Goal: Task Accomplishment & Management: Use online tool/utility

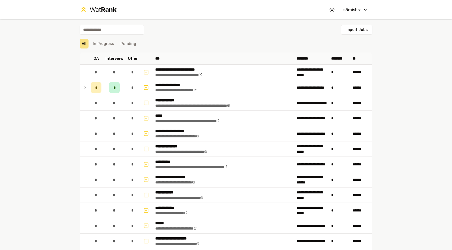
scroll to position [157, 0]
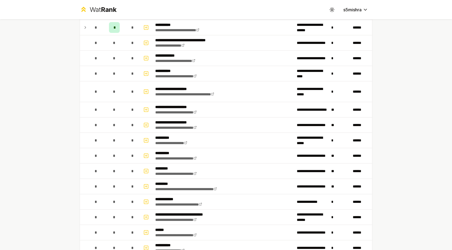
scroll to position [529, 0]
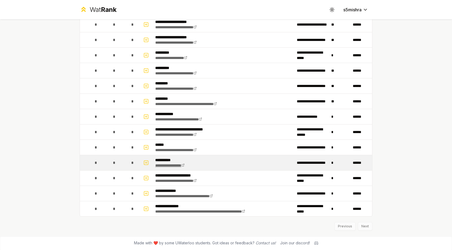
click at [185, 163] on link "**********" at bounding box center [169, 165] width 29 height 4
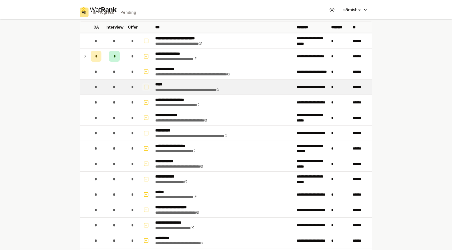
scroll to position [28, 0]
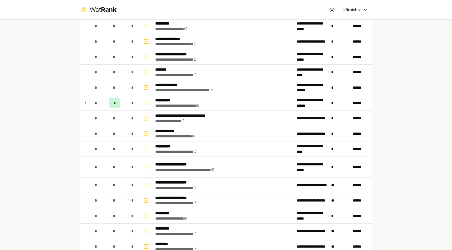
scroll to position [372, 0]
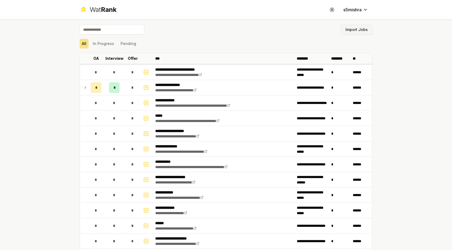
click at [357, 30] on button "Import Jobs" at bounding box center [357, 30] width 32 height 10
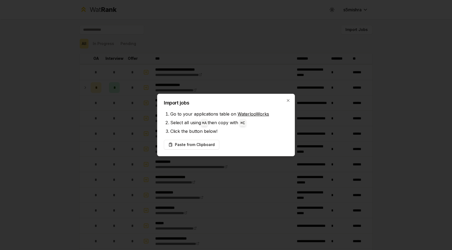
click at [220, 137] on div "Import jobs Go to your applications table on WaterlooWorks Select all using ⌘ A…" at bounding box center [226, 125] width 138 height 62
click at [208, 143] on button "Paste from Clipboard" at bounding box center [191, 145] width 55 height 10
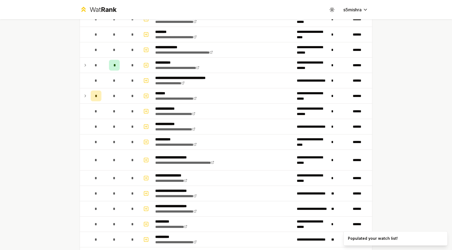
scroll to position [425, 0]
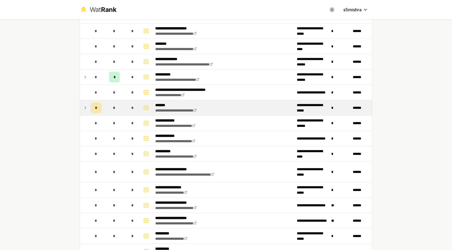
click at [86, 106] on icon at bounding box center [85, 107] width 4 height 6
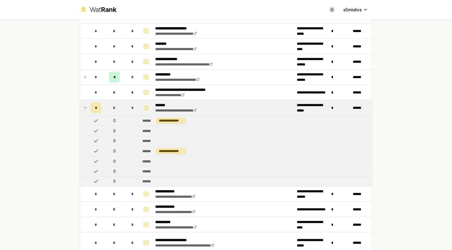
click at [147, 107] on icon "button" at bounding box center [146, 107] width 5 height 6
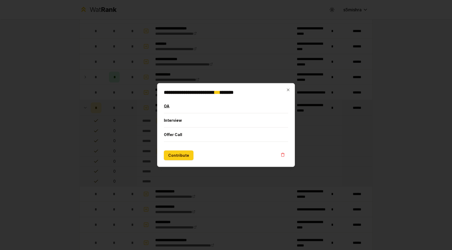
click at [191, 103] on button "OA" at bounding box center [226, 106] width 124 height 14
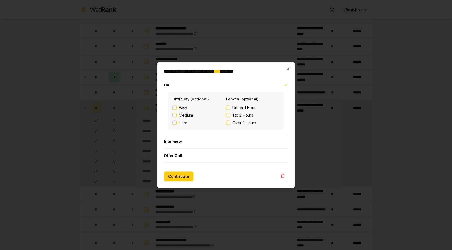
click at [285, 71] on h2 "**********" at bounding box center [226, 71] width 124 height 5
click at [288, 70] on icon "button" at bounding box center [288, 69] width 4 height 4
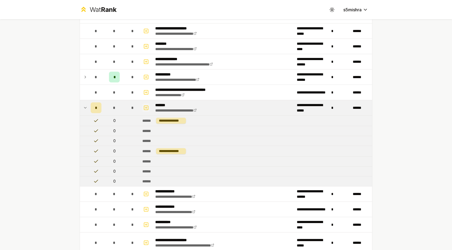
click at [145, 109] on icon "button" at bounding box center [146, 107] width 5 height 6
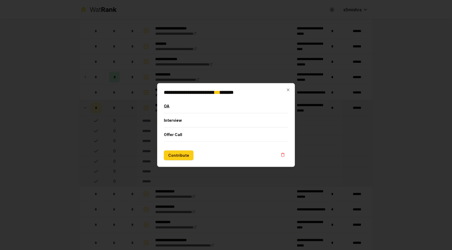
click at [178, 101] on button "OA" at bounding box center [226, 106] width 124 height 14
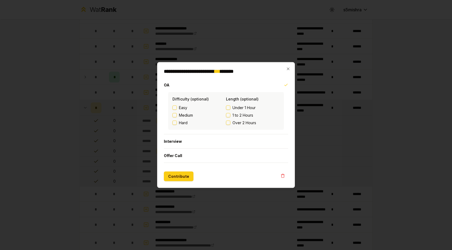
click at [234, 114] on span "1 to 2 Hours" at bounding box center [243, 115] width 21 height 5
click at [230, 114] on button "1 to 2 Hours" at bounding box center [228, 115] width 4 height 4
click at [185, 176] on button "Contribute" at bounding box center [179, 177] width 30 height 10
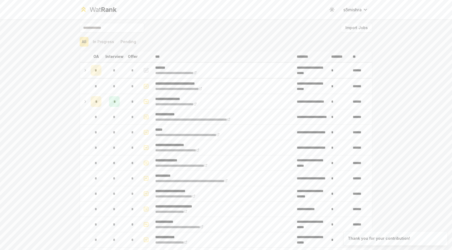
scroll to position [1, 0]
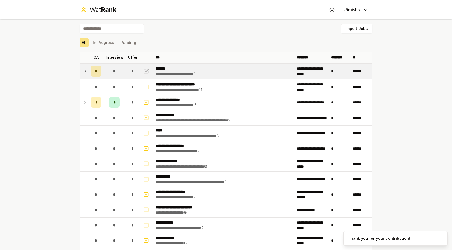
click at [83, 71] on td at bounding box center [84, 71] width 9 height 15
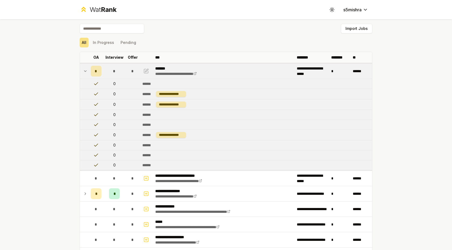
click at [50, 101] on div "**********" at bounding box center [226, 125] width 452 height 250
click at [86, 73] on icon at bounding box center [85, 71] width 4 height 6
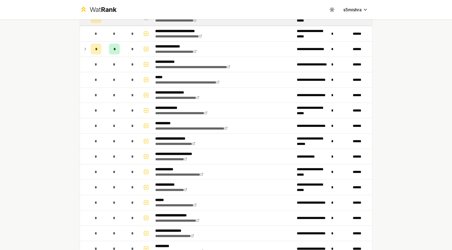
scroll to position [0, 0]
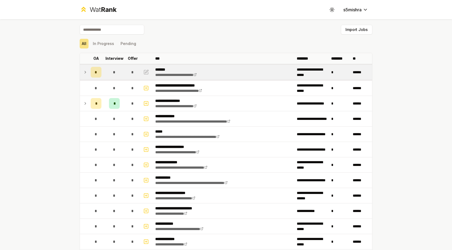
click at [407, 81] on div "**********" at bounding box center [226, 125] width 452 height 250
click at [274, 35] on div "Import Jobs" at bounding box center [226, 31] width 293 height 12
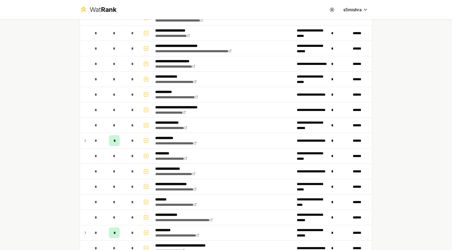
scroll to position [286, 0]
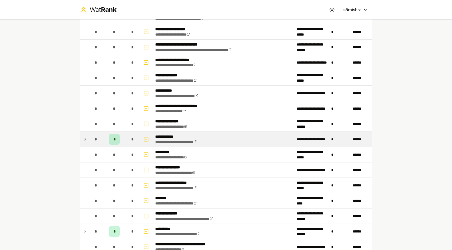
click at [87, 138] on icon at bounding box center [85, 139] width 4 height 6
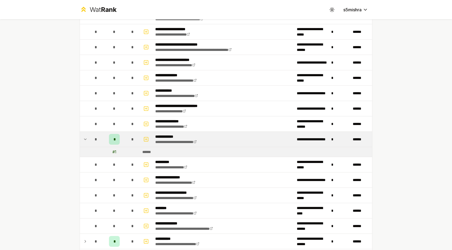
click at [114, 152] on div "# 1" at bounding box center [115, 151] width 4 height 5
click at [157, 150] on td "******" at bounding box center [256, 152] width 232 height 10
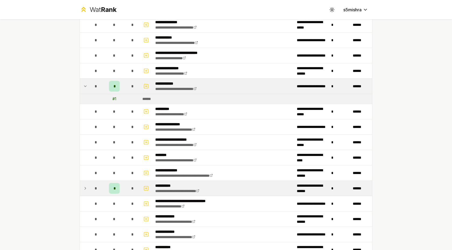
scroll to position [341, 0]
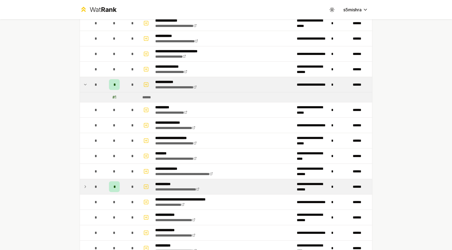
click at [85, 188] on icon at bounding box center [85, 186] width 4 height 6
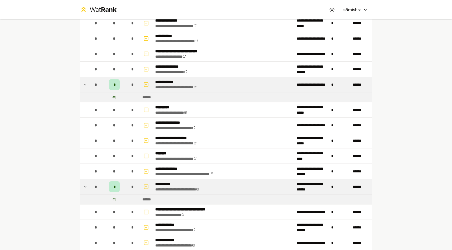
click at [85, 188] on icon at bounding box center [85, 186] width 4 height 6
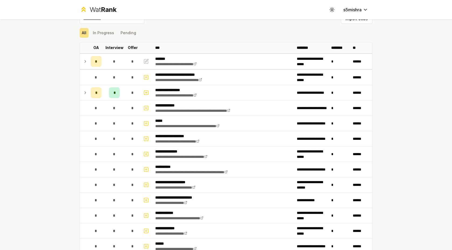
scroll to position [0, 0]
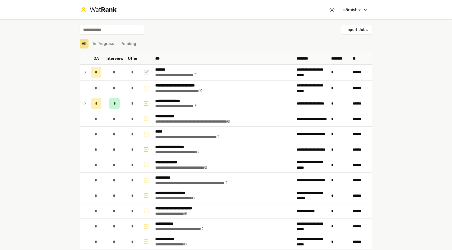
click at [242, 30] on div "Import Jobs" at bounding box center [226, 31] width 293 height 12
